Goal: Register for event/course

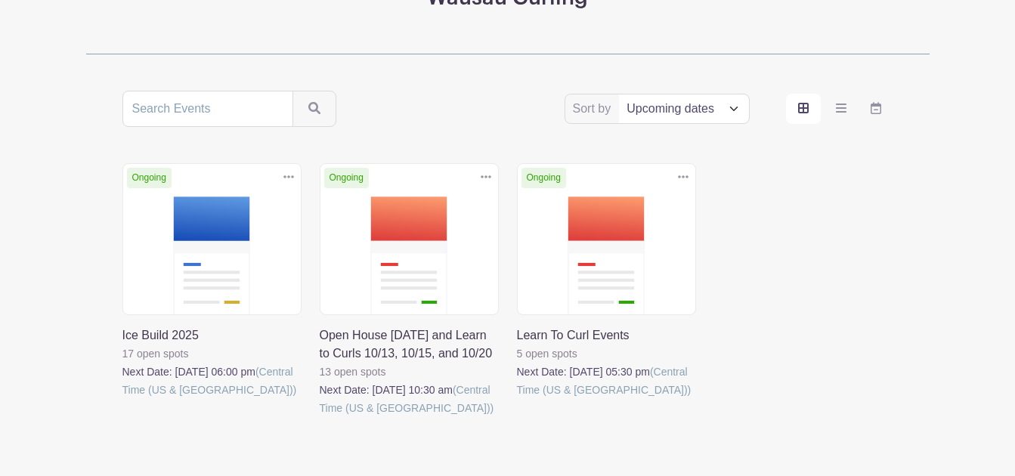
click at [744, 245] on div "Ongoing Duplicate [GEOGRAPHIC_DATA] Ice Build 2025 17 open spots Next Date: [DA…" at bounding box center [507, 311] width 789 height 296
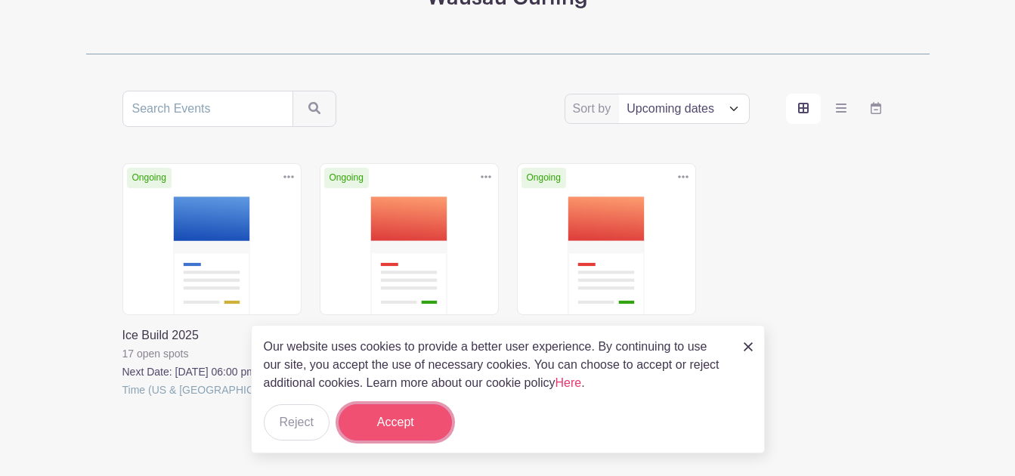
click at [387, 418] on button "Accept" at bounding box center [395, 422] width 113 height 36
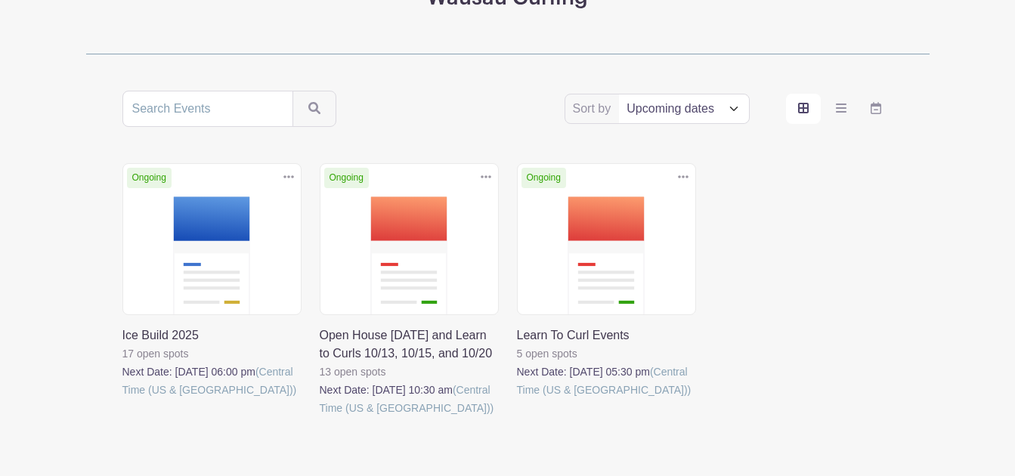
click at [731, 266] on div "Ongoing Duplicate [GEOGRAPHIC_DATA] Ice Build 2025 17 open spots Next Date: [DA…" at bounding box center [507, 311] width 789 height 296
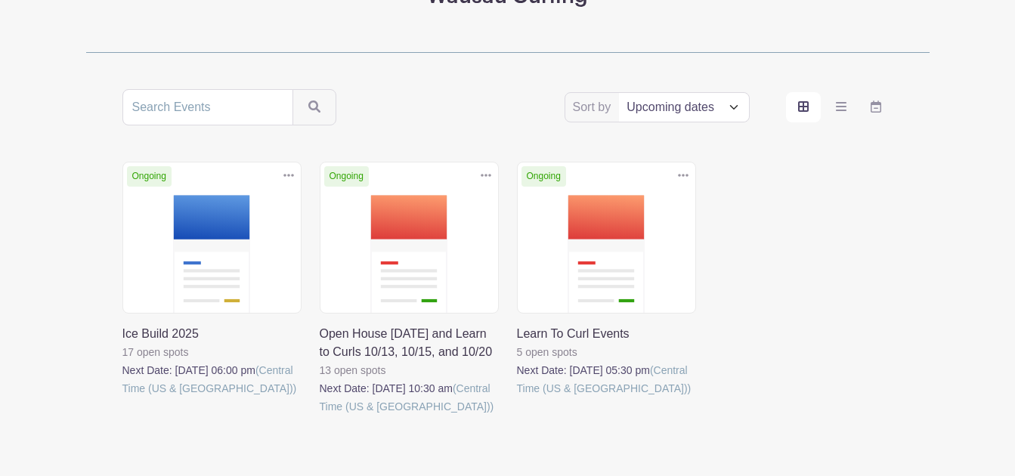
scroll to position [229, 0]
click at [122, 397] on link at bounding box center [122, 397] width 0 height 0
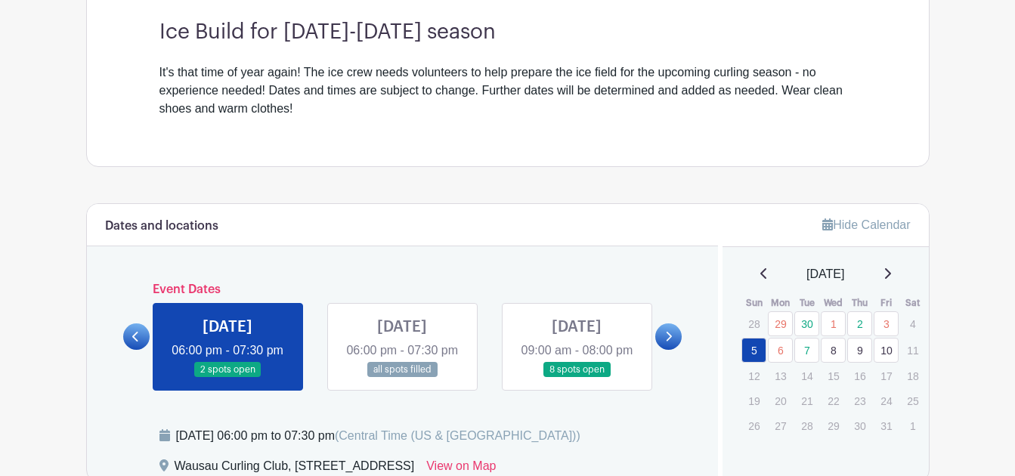
scroll to position [453, 0]
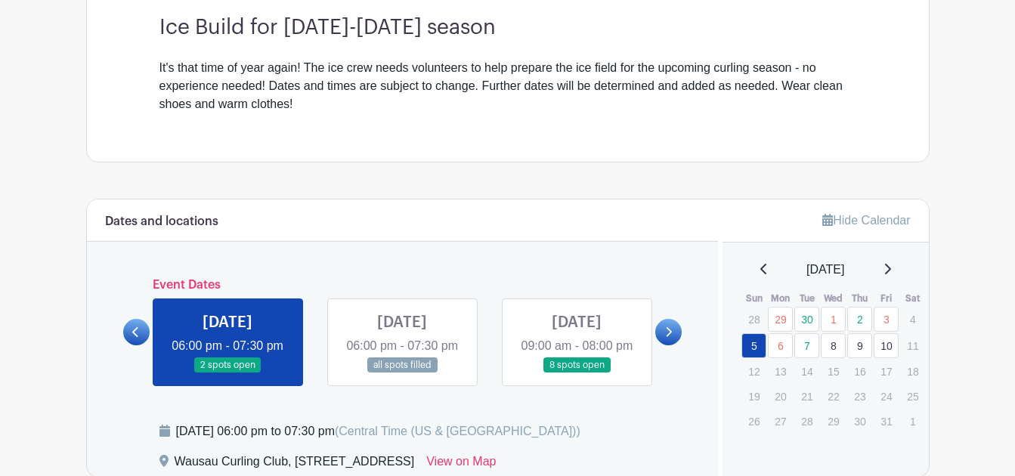
click at [228, 373] on link at bounding box center [228, 373] width 0 height 0
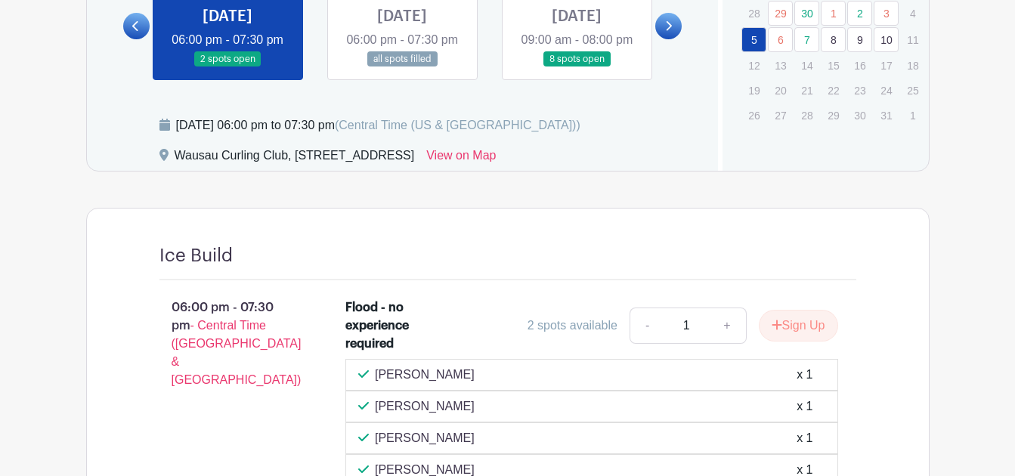
scroll to position [605, 0]
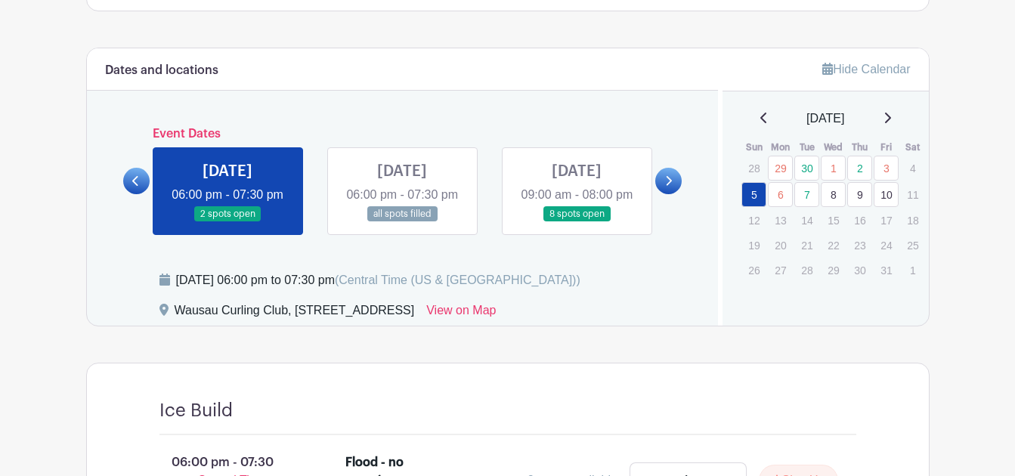
click at [402, 222] on link at bounding box center [402, 222] width 0 height 0
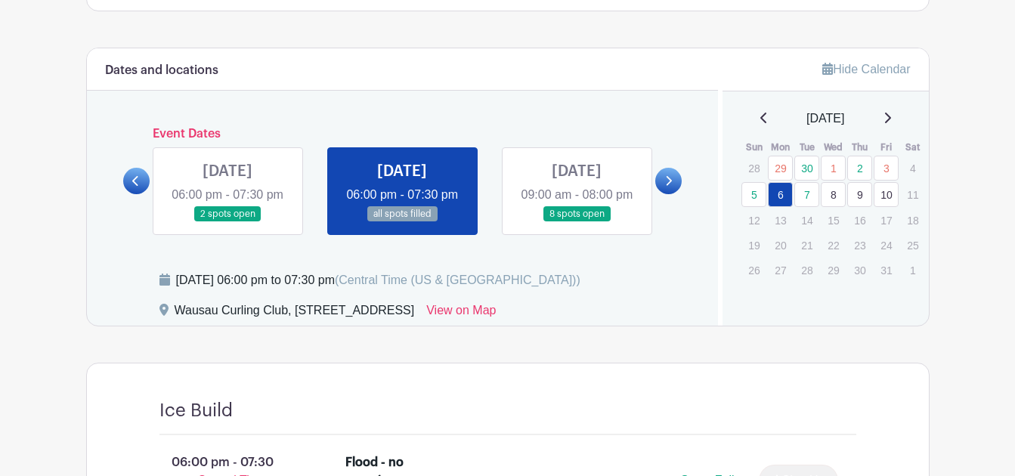
click at [577, 222] on link at bounding box center [577, 222] width 0 height 0
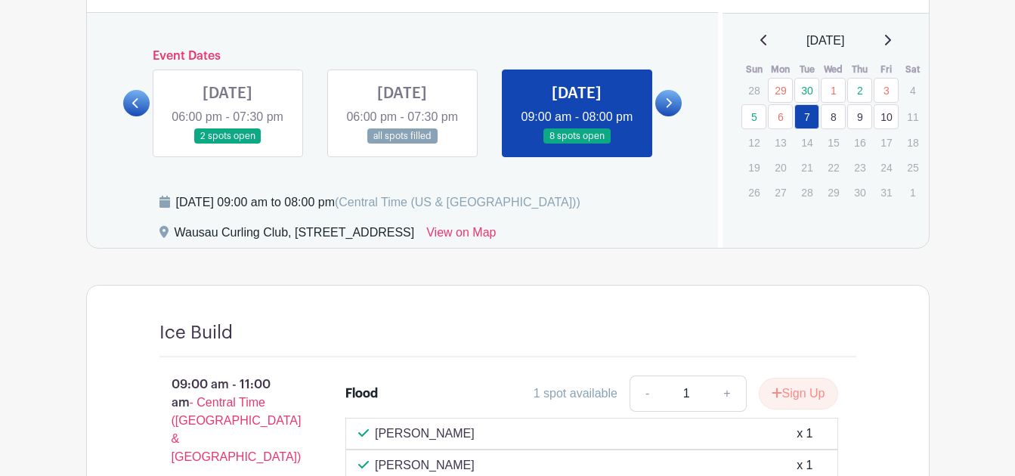
scroll to position [680, 0]
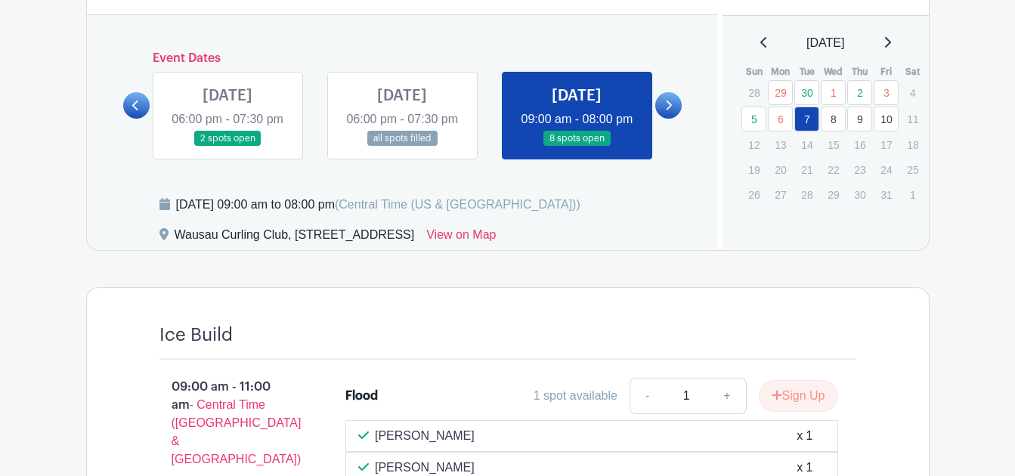
click at [577, 147] on link at bounding box center [577, 147] width 0 height 0
click at [402, 147] on link at bounding box center [402, 147] width 0 height 0
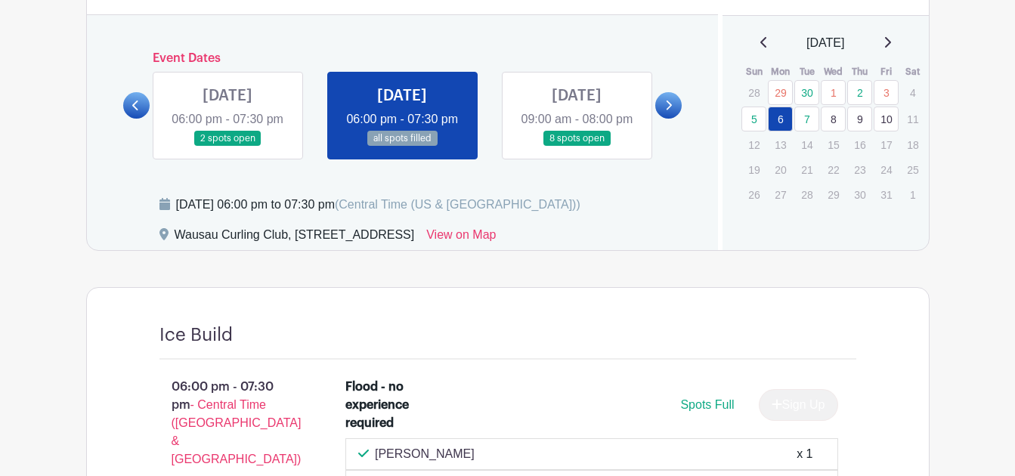
click at [577, 147] on link at bounding box center [577, 147] width 0 height 0
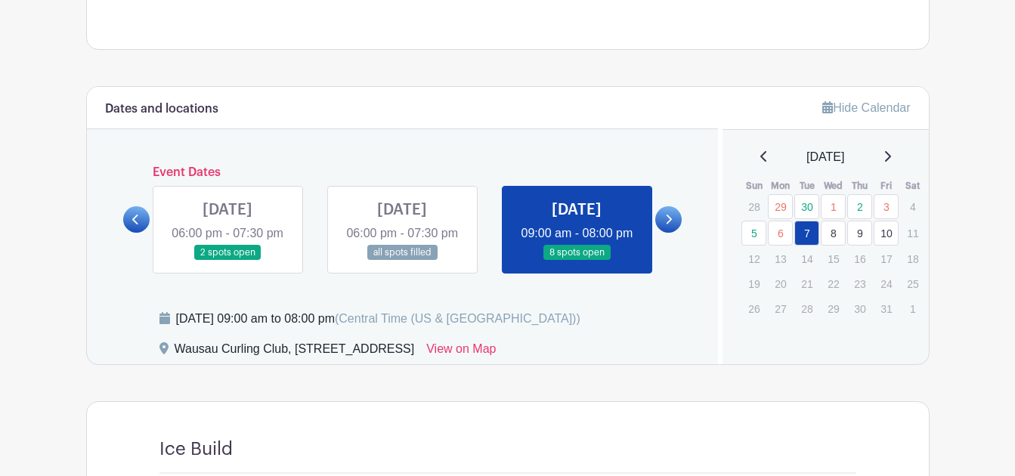
scroll to position [529, 0]
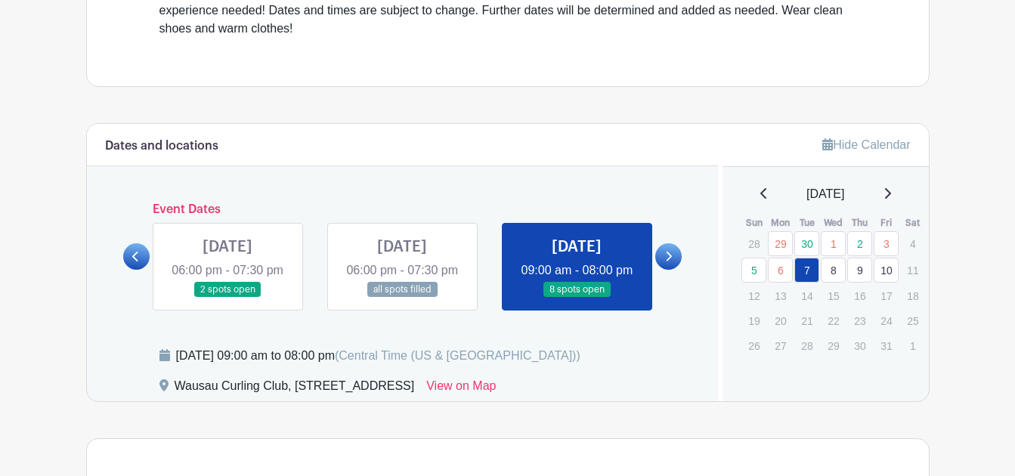
click at [668, 262] on icon at bounding box center [668, 256] width 7 height 11
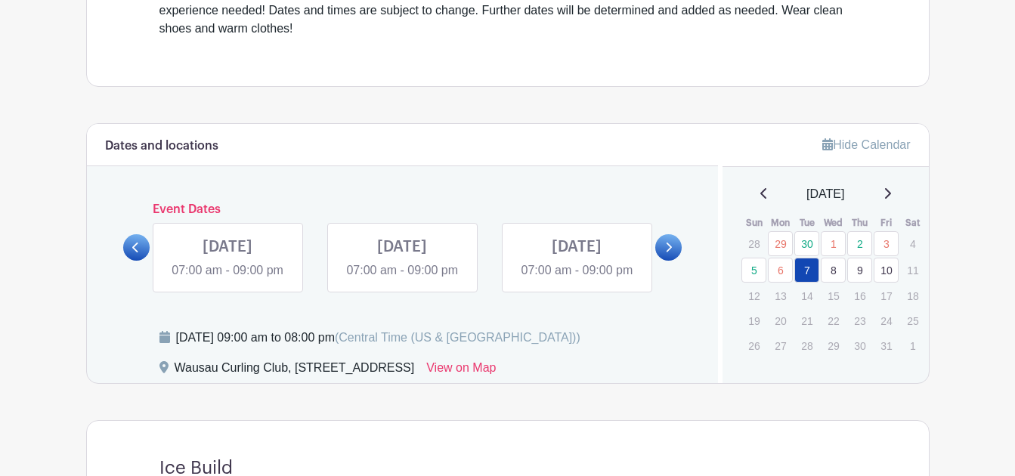
click at [402, 280] on link at bounding box center [402, 280] width 0 height 0
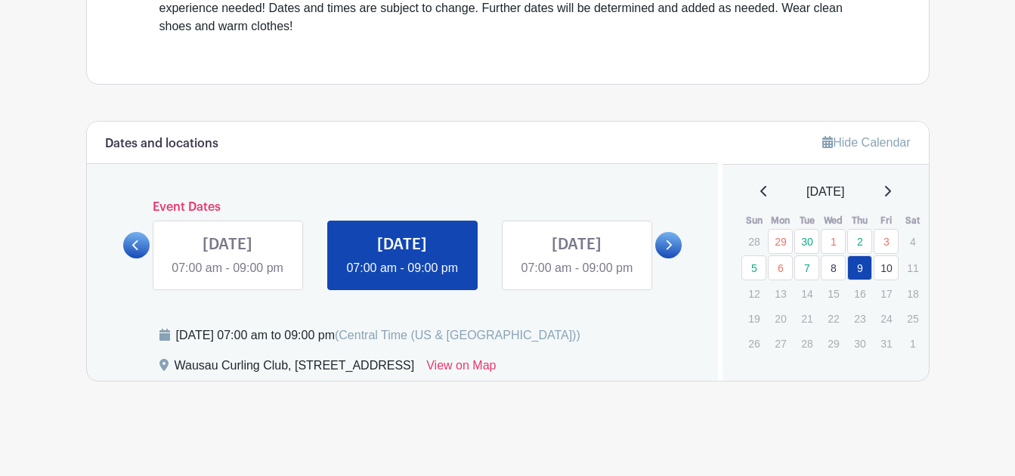
scroll to position [554, 0]
click at [402, 277] on link at bounding box center [402, 277] width 0 height 0
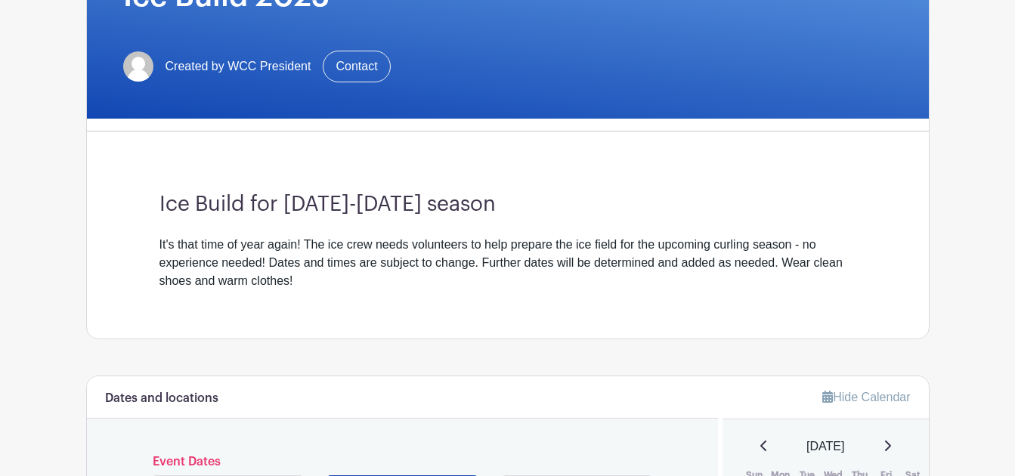
scroll to position [252, 0]
